Goal: Information Seeking & Learning: Learn about a topic

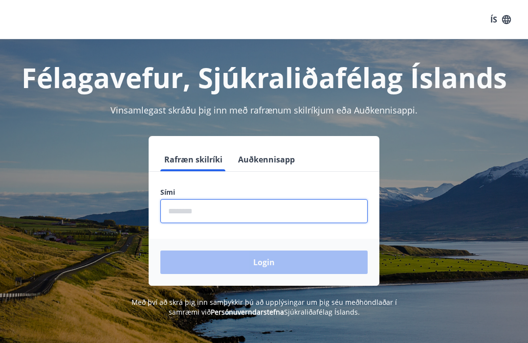
scroll to position [140, 0]
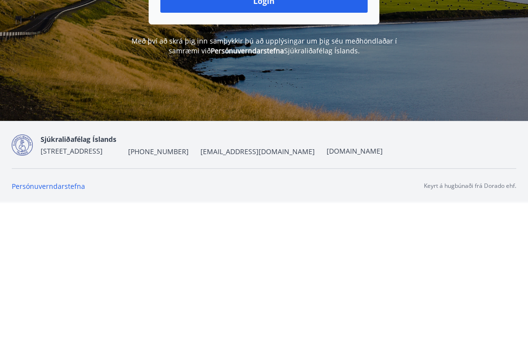
type input "********"
click at [284, 131] on button "Login" at bounding box center [263, 140] width 207 height 23
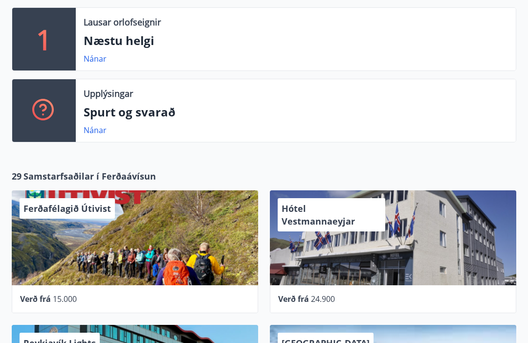
scroll to position [224, 0]
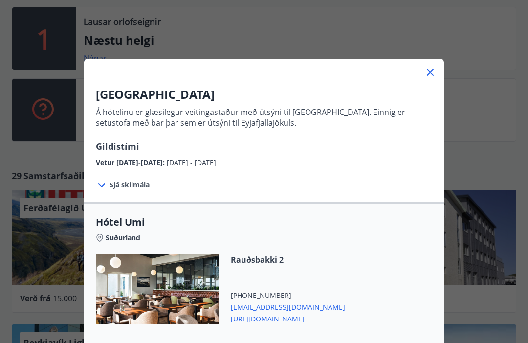
click at [435, 69] on icon at bounding box center [431, 73] width 12 height 12
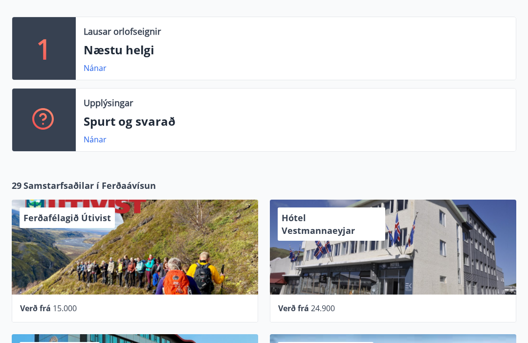
scroll to position [253, 0]
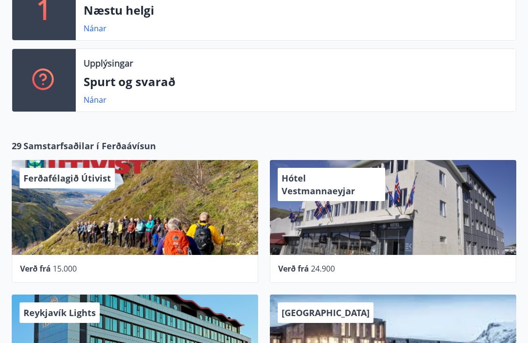
click at [122, 84] on p "Spurt og svarað" at bounding box center [296, 82] width 425 height 17
click at [102, 105] on link "Nánar" at bounding box center [95, 99] width 23 height 11
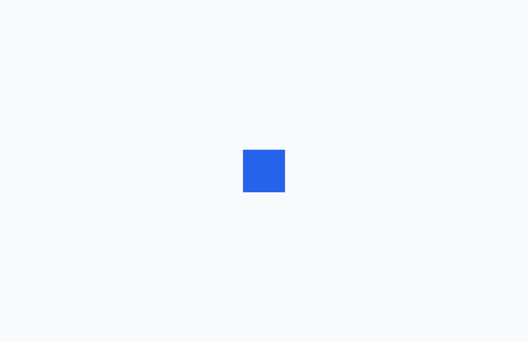
scroll to position [0, 0]
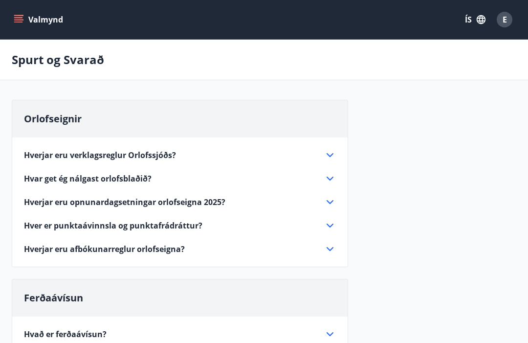
click at [28, 18] on button "Valmynd" at bounding box center [39, 20] width 55 height 18
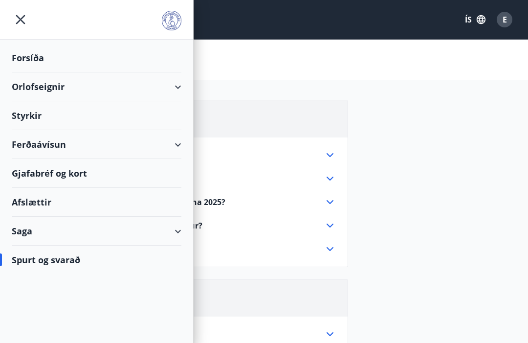
click at [19, 23] on icon "menu" at bounding box center [21, 20] width 18 height 18
